Goal: Navigation & Orientation: Find specific page/section

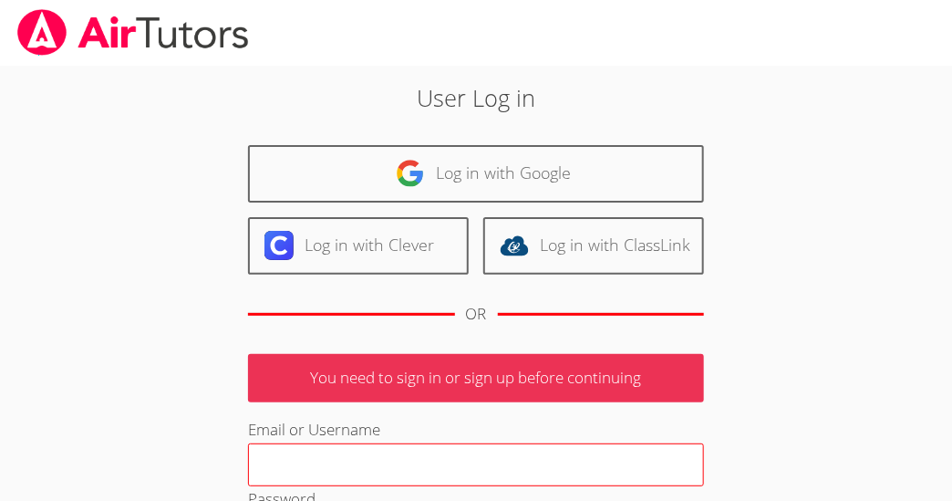
click at [437, 462] on input "Email or Username" at bounding box center [476, 465] width 456 height 44
type input "fiumejb@gmail.com"
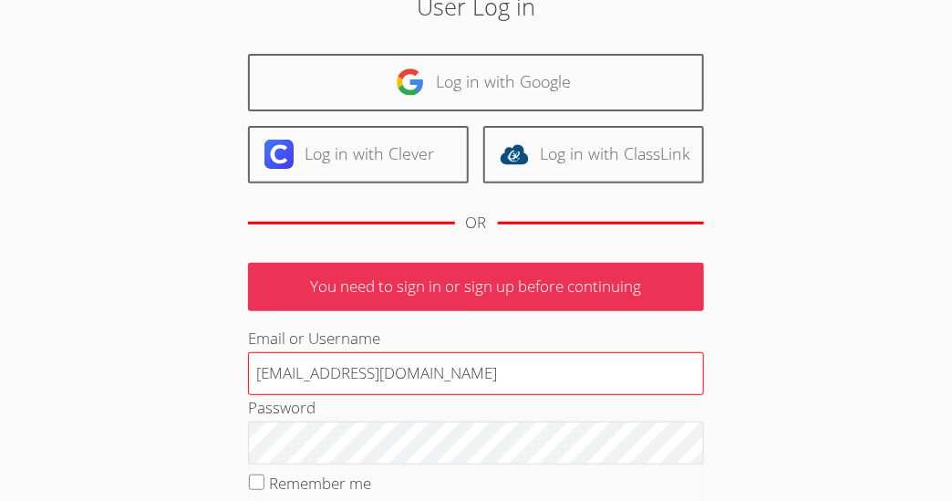
scroll to position [280, 0]
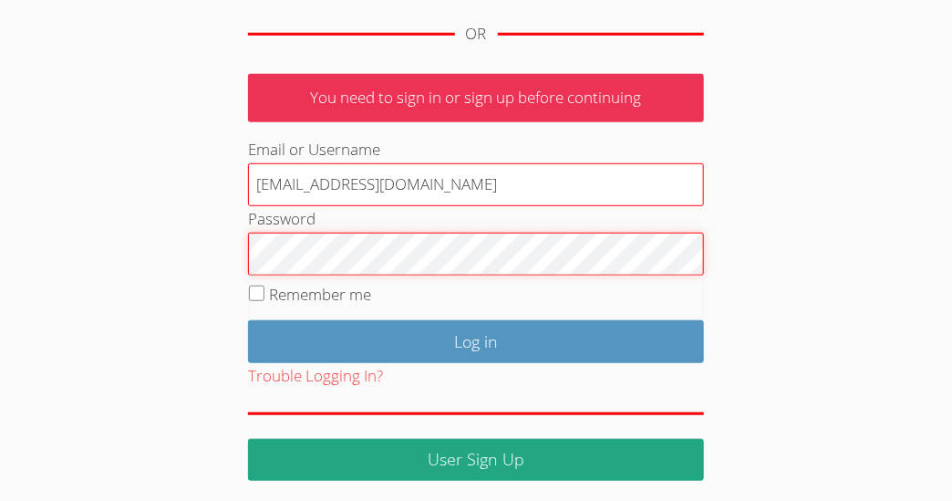
click at [248, 320] on input "Log in" at bounding box center [476, 341] width 456 height 43
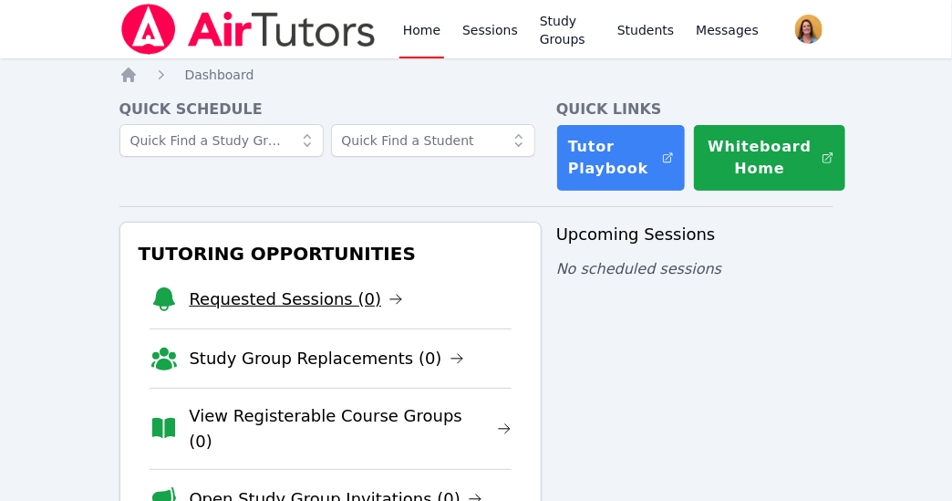
click at [276, 303] on link "Requested Sessions (0)" at bounding box center [297, 299] width 214 height 26
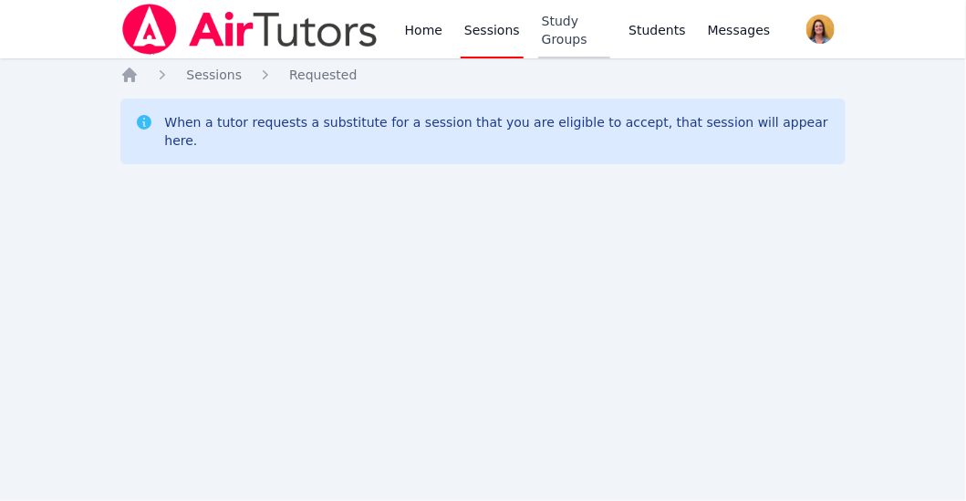
click at [557, 40] on link "Study Groups" at bounding box center [574, 29] width 73 height 58
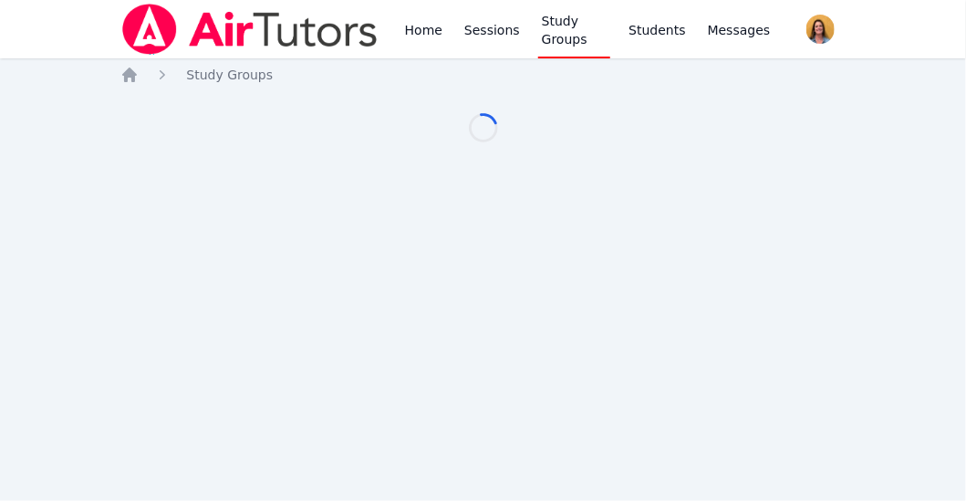
click at [557, 40] on link "Study Groups" at bounding box center [574, 29] width 73 height 58
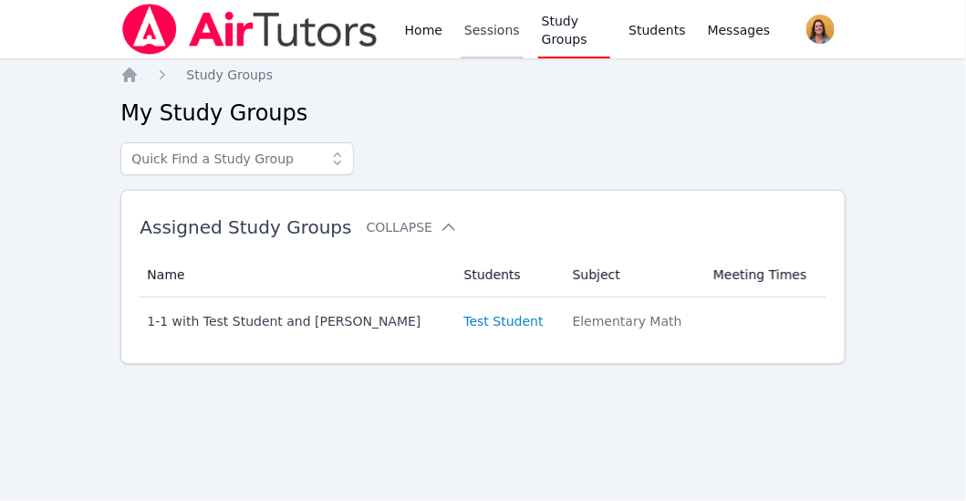
click at [485, 27] on link "Sessions" at bounding box center [492, 29] width 63 height 58
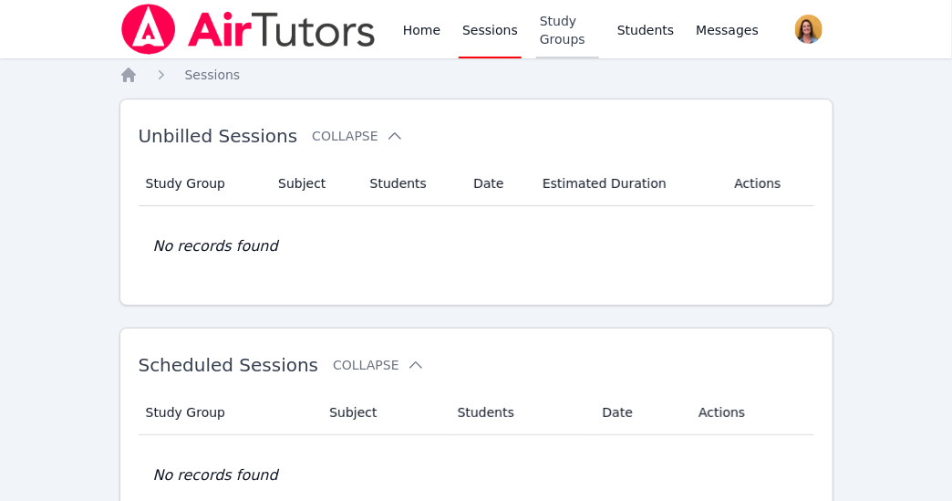
click at [550, 39] on link "Study Groups" at bounding box center [567, 29] width 63 height 58
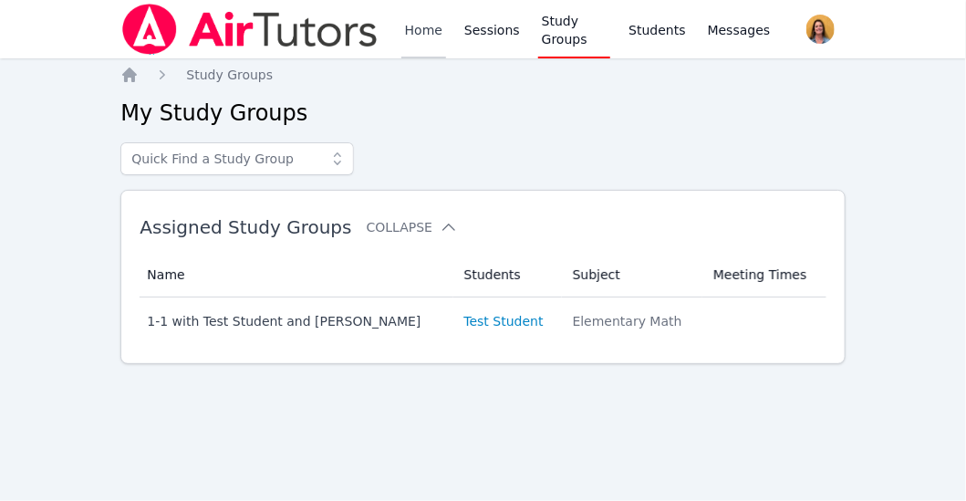
click at [432, 43] on link "Home" at bounding box center [423, 29] width 45 height 58
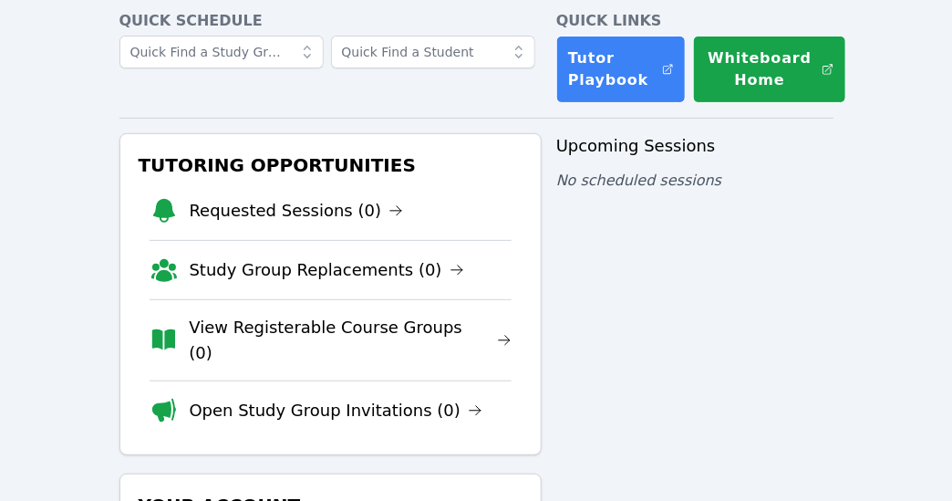
scroll to position [102, 0]
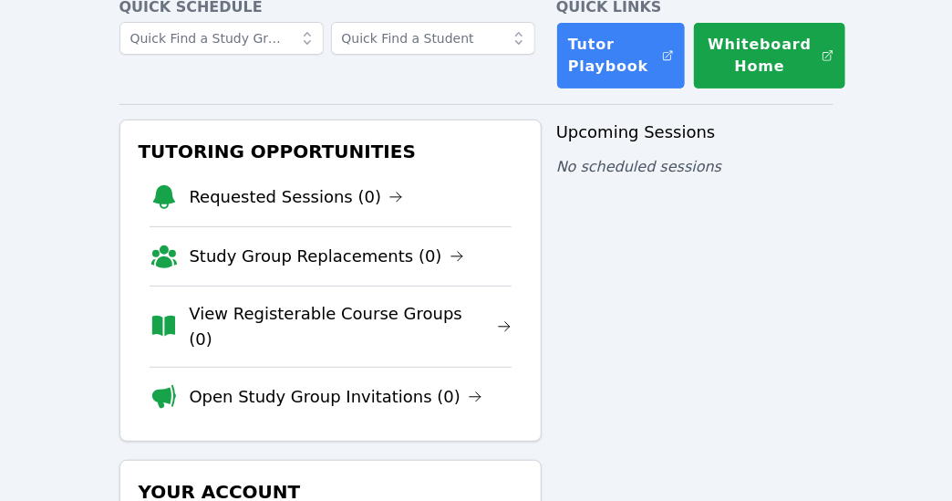
click at [342, 194] on link "Requested Sessions (0)" at bounding box center [297, 197] width 214 height 26
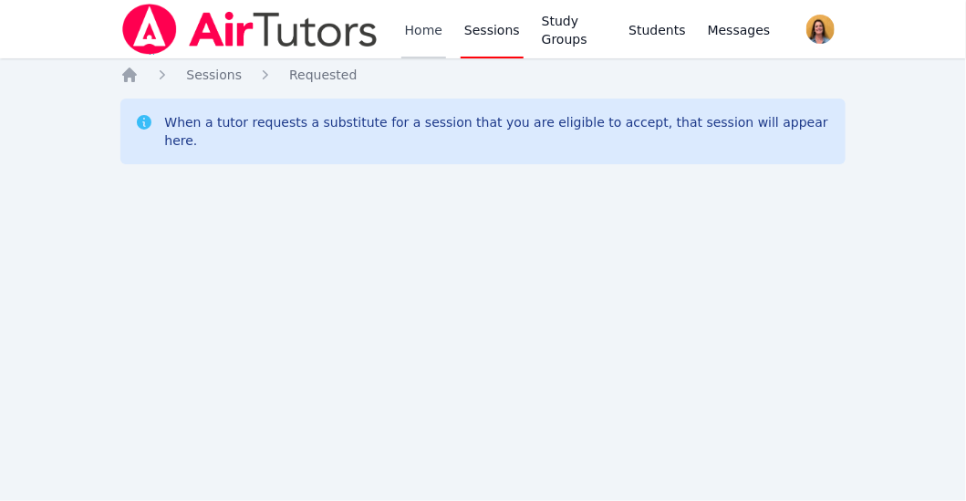
click at [422, 33] on link "Home" at bounding box center [423, 29] width 45 height 58
